Goal: Find specific page/section: Find specific page/section

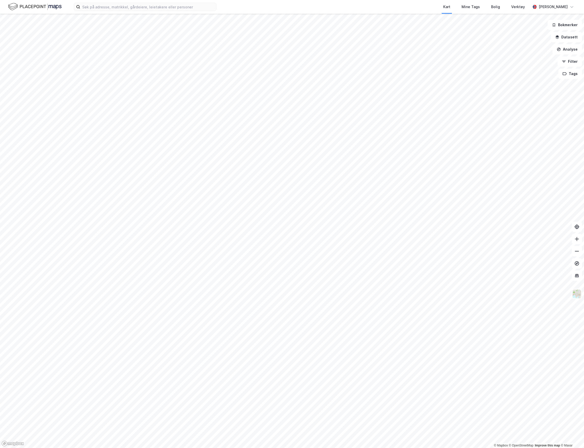
click at [573, 63] on button "Filter" at bounding box center [569, 61] width 24 height 10
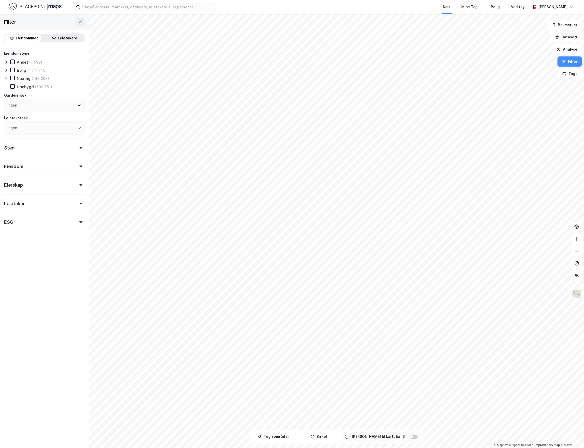
click at [59, 39] on div "Leietakere" at bounding box center [68, 38] width 20 height 6
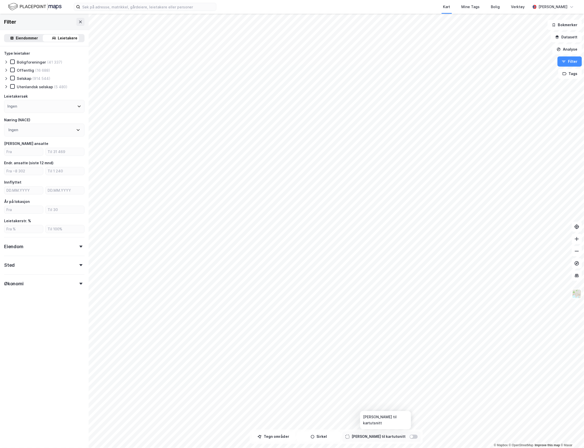
click at [410, 437] on div at bounding box center [411, 437] width 3 height 3
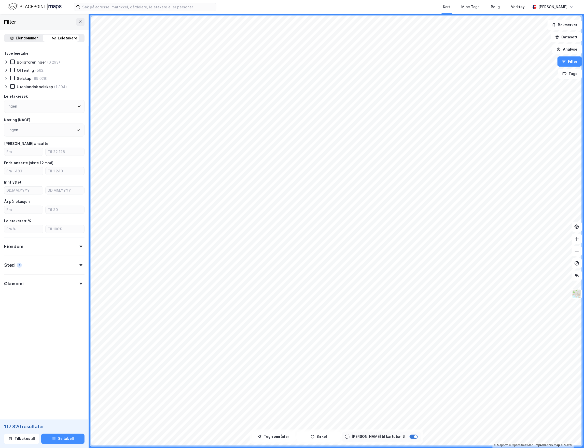
click at [414, 438] on div at bounding box center [415, 437] width 3 height 3
